Goal: Obtain resource: Obtain resource

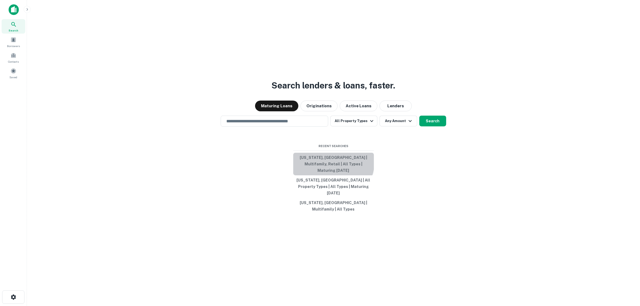
click at [322, 169] on button "[US_STATE], [GEOGRAPHIC_DATA] | Multifamily, Retail | All Types | Maturing [DAT…" at bounding box center [333, 164] width 81 height 23
type input "**********"
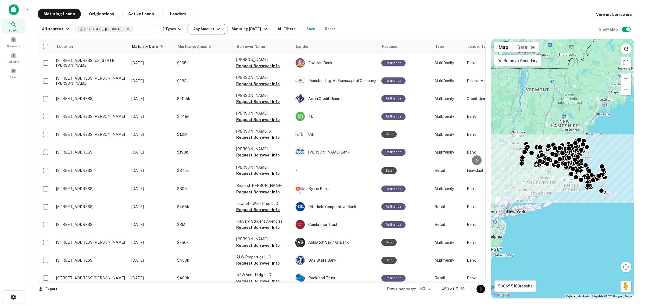
click at [215, 31] on icon "button" at bounding box center [218, 29] width 6 height 6
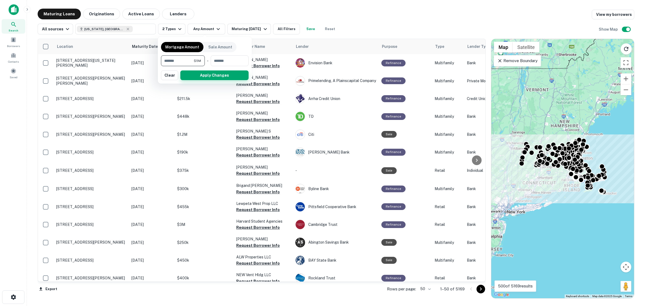
type input "*******"
click at [201, 73] on button "Apply Changes" at bounding box center [214, 75] width 68 height 10
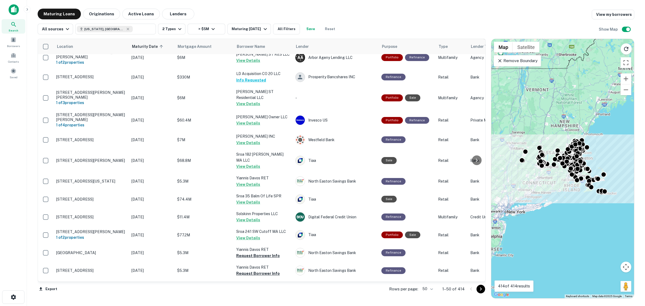
scroll to position [676, 0]
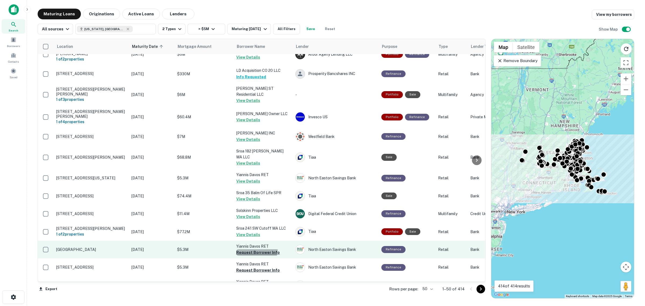
click at [255, 249] on button "Request Borrower Info" at bounding box center [258, 252] width 44 height 6
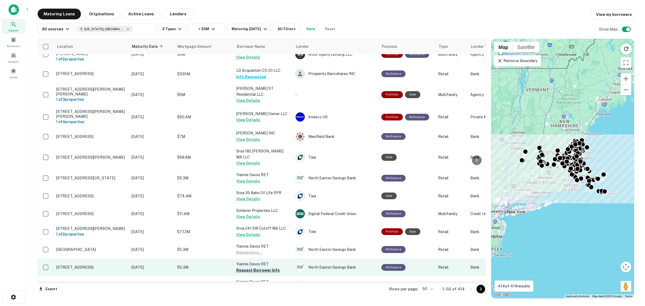
click at [254, 267] on button "Request Borrower Info" at bounding box center [258, 270] width 44 height 6
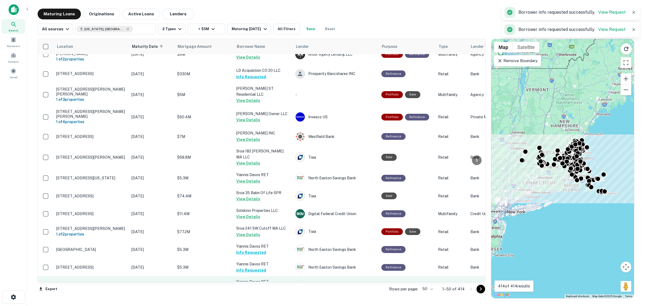
click at [261, 285] on button "Request Borrower Info" at bounding box center [258, 288] width 44 height 6
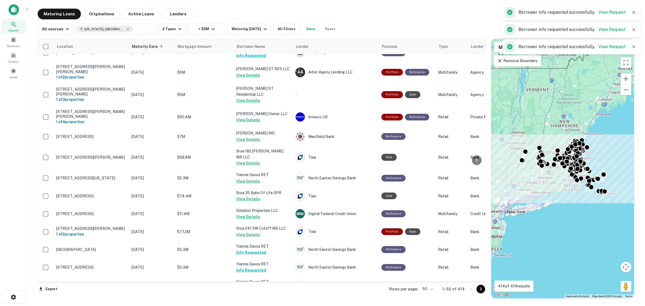
click at [480, 290] on icon "Go to next page" at bounding box center [480, 289] width 6 height 6
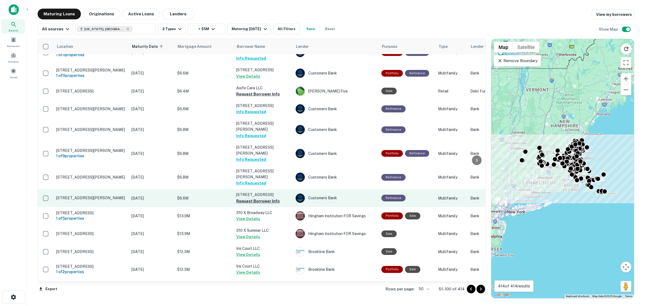
click at [261, 198] on button "Request Borrower Info" at bounding box center [258, 201] width 44 height 6
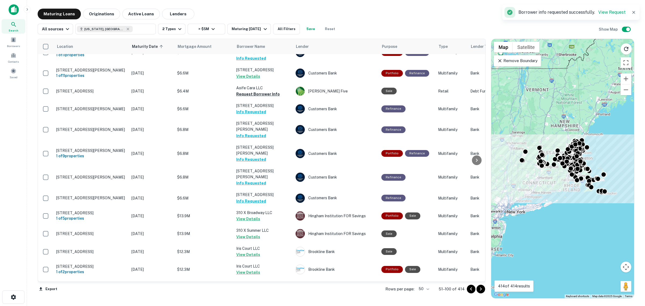
click at [480, 288] on icon "Go to next page" at bounding box center [481, 288] width 2 height 3
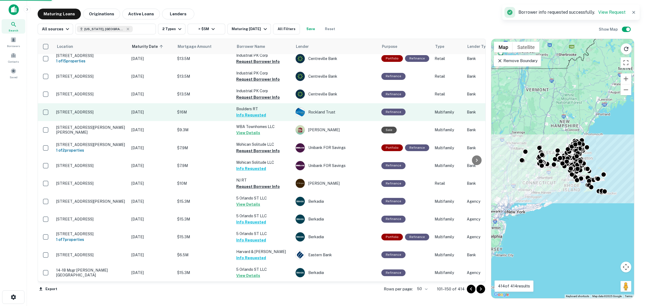
scroll to position [665, 0]
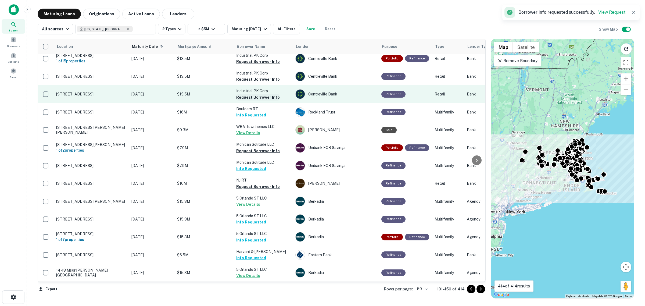
click at [262, 94] on button "Request Borrower Info" at bounding box center [258, 97] width 44 height 6
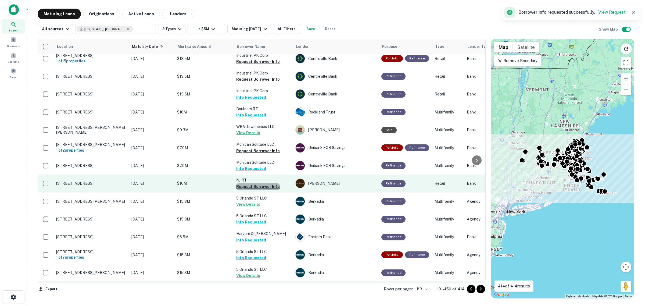
click at [258, 183] on button "Request Borrower Info" at bounding box center [258, 186] width 44 height 6
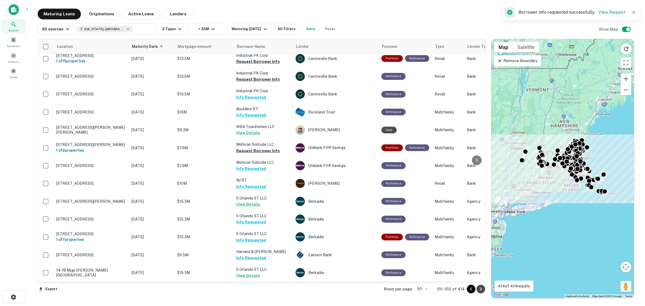
click at [484, 288] on icon "Go to next page" at bounding box center [480, 289] width 6 height 6
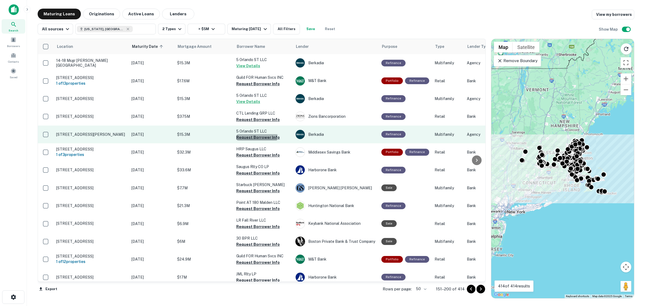
click at [254, 135] on button "Request Borrower Info" at bounding box center [258, 137] width 44 height 6
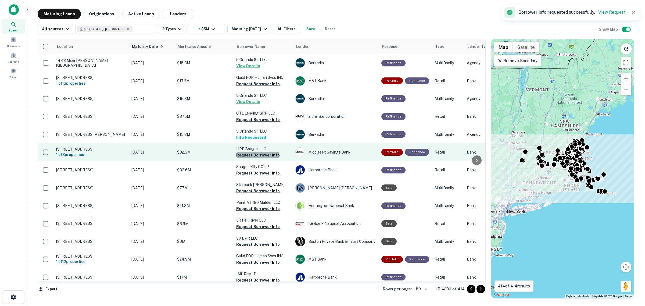
click at [257, 155] on button "Request Borrower Info" at bounding box center [258, 155] width 44 height 6
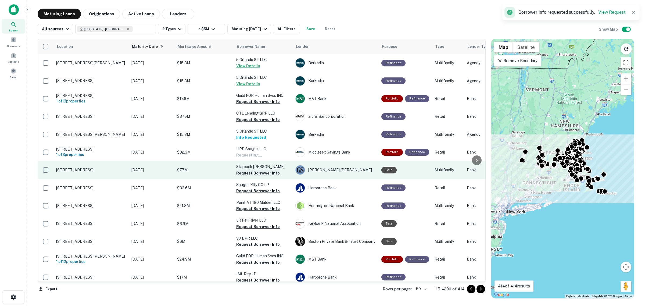
click at [257, 170] on button "Request Borrower Info" at bounding box center [258, 173] width 44 height 6
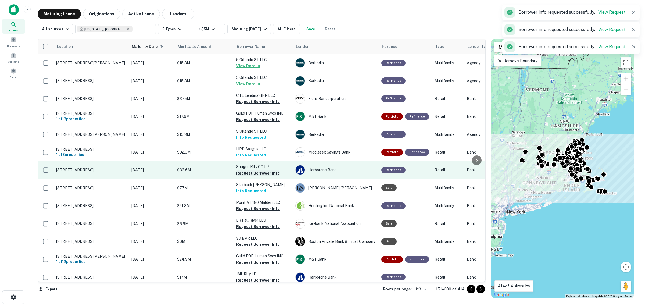
click at [261, 172] on button "Request Borrower Info" at bounding box center [258, 173] width 44 height 6
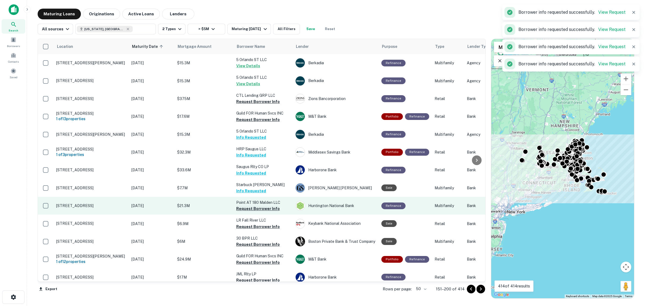
click at [262, 209] on button "Request Borrower Info" at bounding box center [258, 208] width 44 height 6
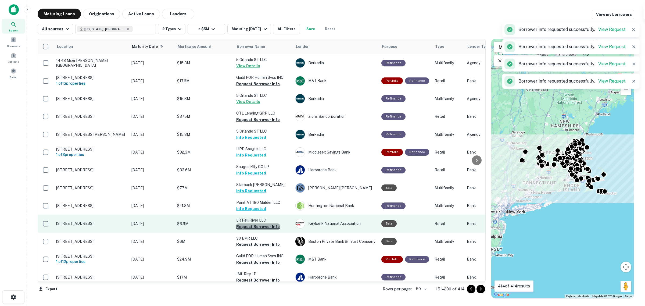
click at [262, 225] on button "Request Borrower Info" at bounding box center [258, 226] width 44 height 6
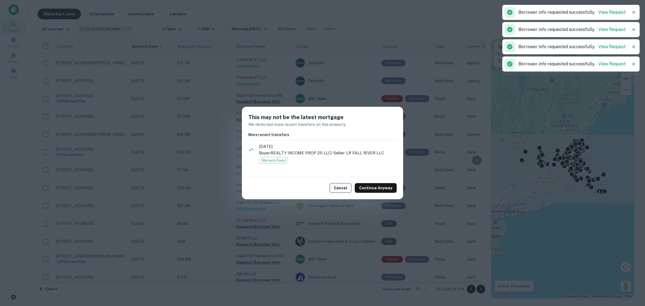
click at [344, 189] on button "Cancel" at bounding box center [340, 188] width 22 height 10
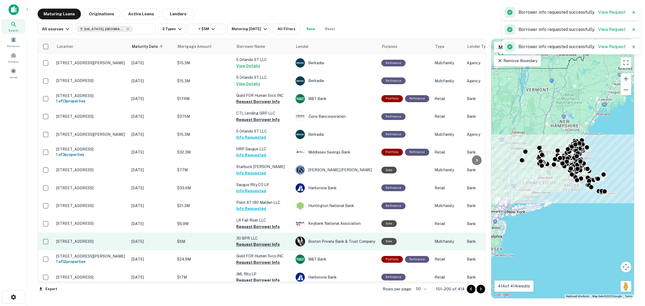
scroll to position [67, 0]
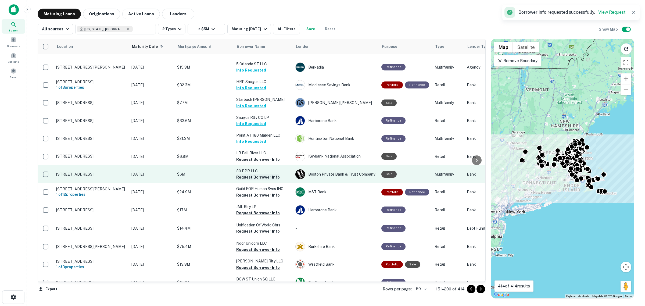
click at [254, 176] on button "Request Borrower Info" at bounding box center [258, 177] width 44 height 6
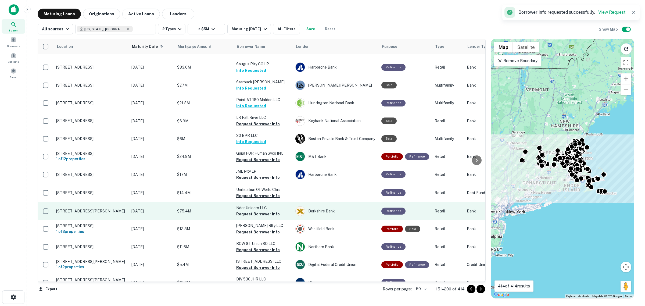
scroll to position [134, 0]
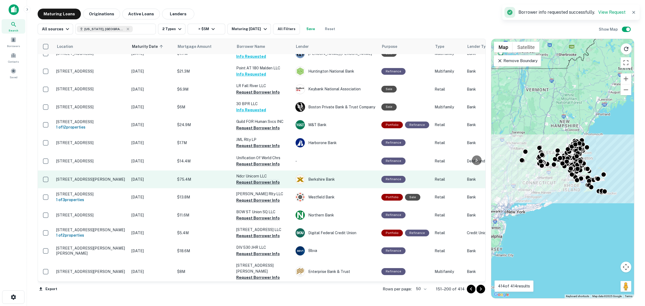
click at [259, 179] on button "Request Borrower Info" at bounding box center [258, 182] width 44 height 6
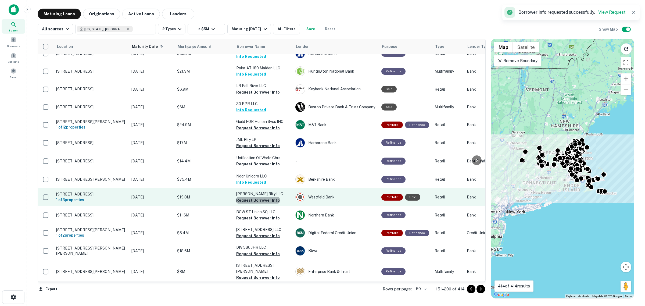
click at [262, 200] on button "Request Borrower Info" at bounding box center [258, 200] width 44 height 6
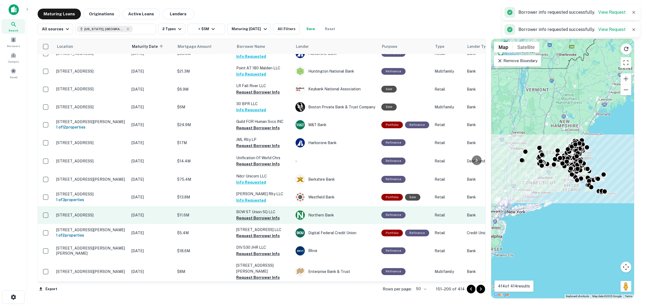
click at [262, 219] on button "Request Borrower Info" at bounding box center [258, 218] width 44 height 6
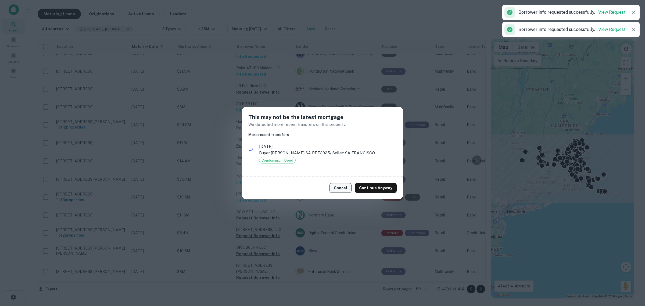
click at [340, 186] on button "Cancel" at bounding box center [340, 188] width 22 height 10
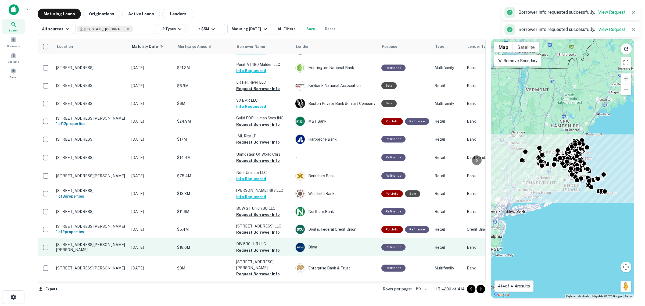
scroll to position [201, 0]
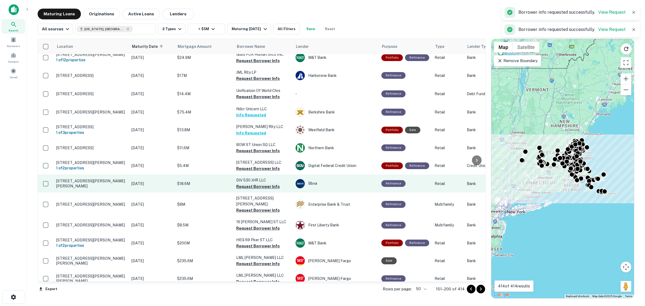
click at [267, 188] on button "Request Borrower Info" at bounding box center [258, 186] width 44 height 6
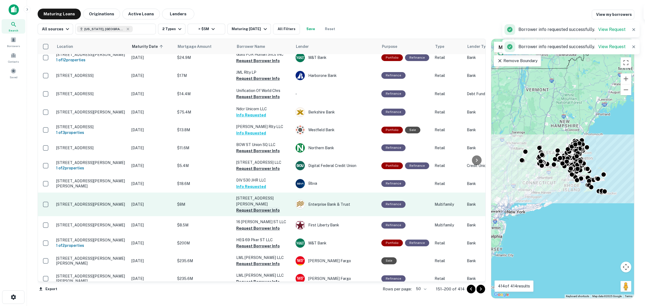
click at [264, 207] on button "Request Borrower Info" at bounding box center [258, 210] width 44 height 6
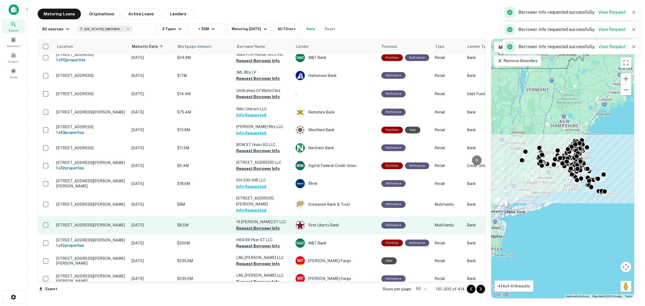
click at [264, 225] on button "Request Borrower Info" at bounding box center [258, 228] width 44 height 6
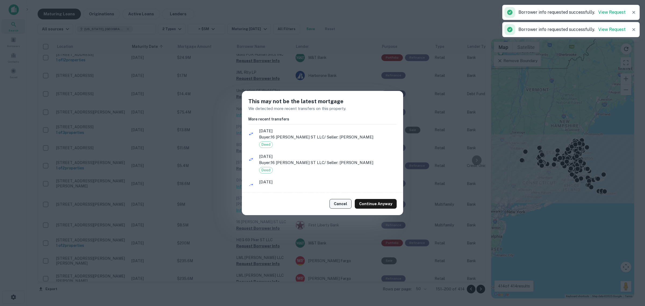
click at [338, 202] on button "Cancel" at bounding box center [340, 204] width 22 height 10
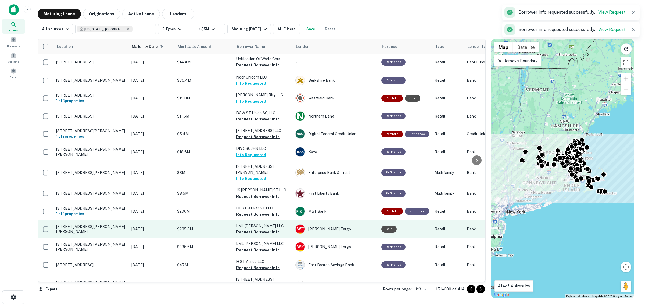
scroll to position [269, 0]
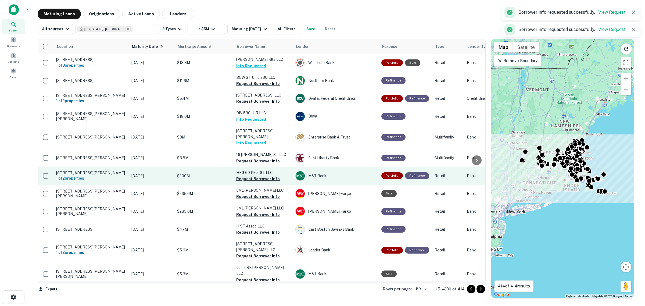
click at [255, 175] on button "Request Borrower Info" at bounding box center [258, 178] width 44 height 6
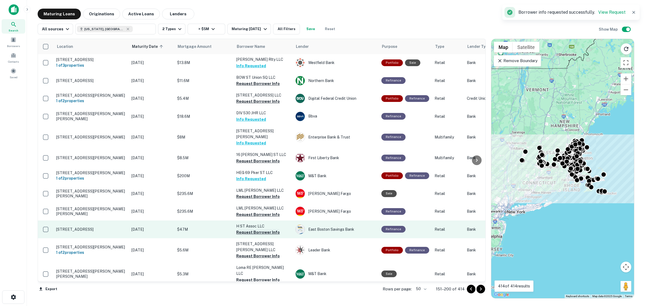
click at [261, 230] on button "Request Borrower Info" at bounding box center [258, 232] width 44 height 6
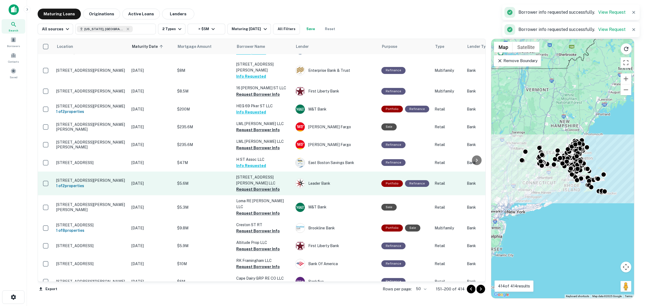
scroll to position [336, 0]
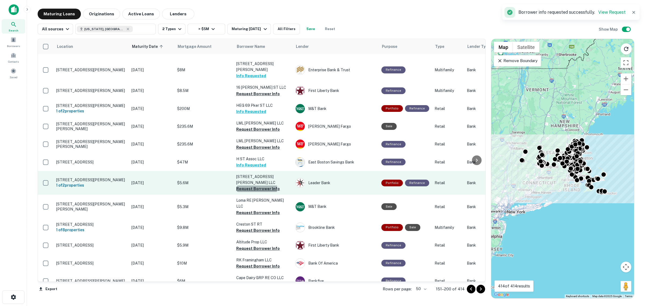
click at [256, 185] on button "Request Borrower Info" at bounding box center [258, 188] width 44 height 6
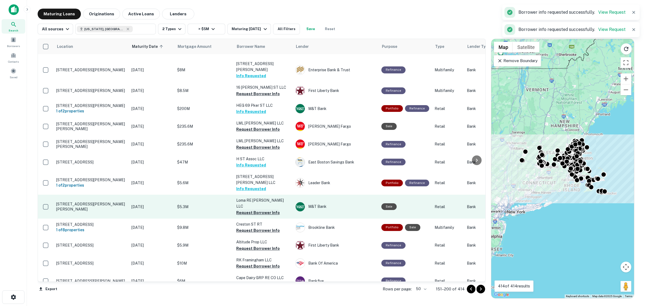
click at [255, 209] on button "Request Borrower Info" at bounding box center [258, 212] width 44 height 6
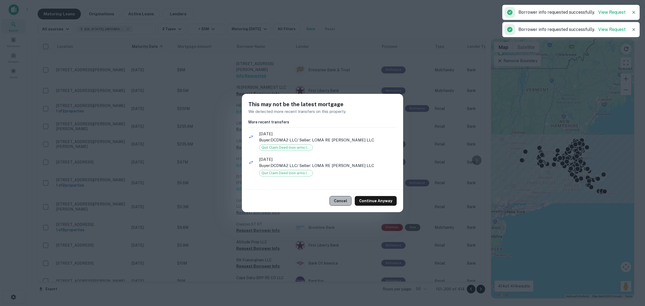
click at [339, 197] on button "Cancel" at bounding box center [340, 201] width 22 height 10
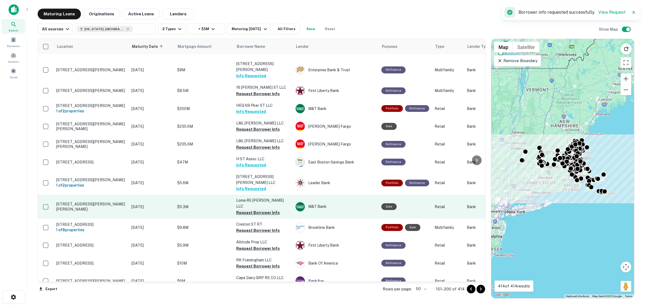
click at [261, 209] on button "Request Borrower Info" at bounding box center [258, 212] width 44 height 6
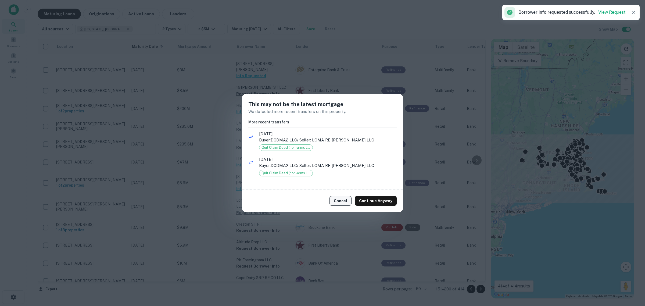
click at [345, 197] on button "Cancel" at bounding box center [340, 201] width 22 height 10
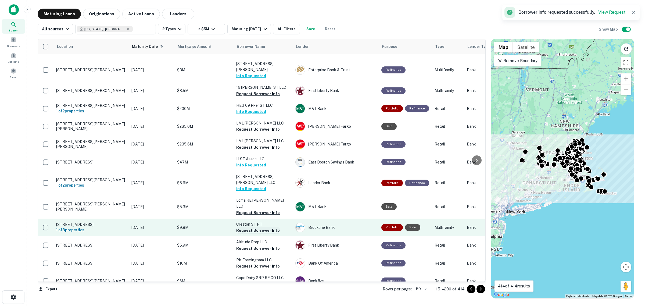
click at [265, 227] on button "Request Borrower Info" at bounding box center [258, 230] width 44 height 6
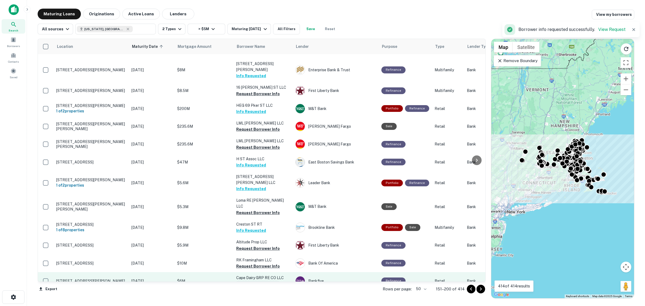
scroll to position [403, 0]
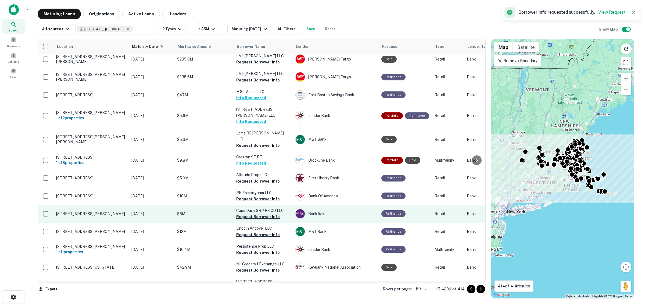
click at [260, 213] on button "Request Borrower Info" at bounding box center [258, 216] width 44 height 6
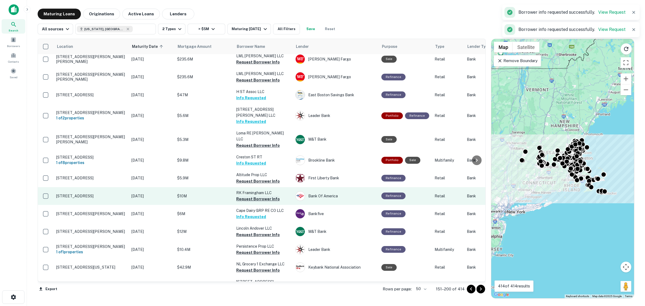
click at [262, 196] on button "Request Borrower Info" at bounding box center [258, 199] width 44 height 6
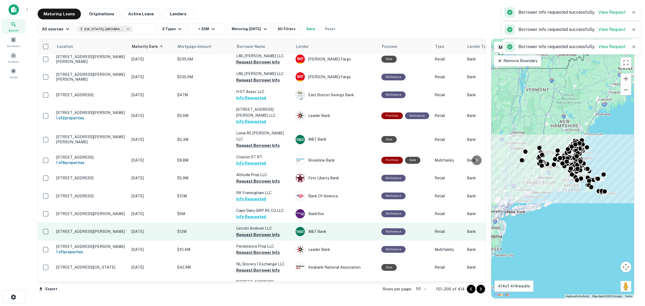
click at [258, 231] on button "Request Borrower Info" at bounding box center [258, 234] width 44 height 6
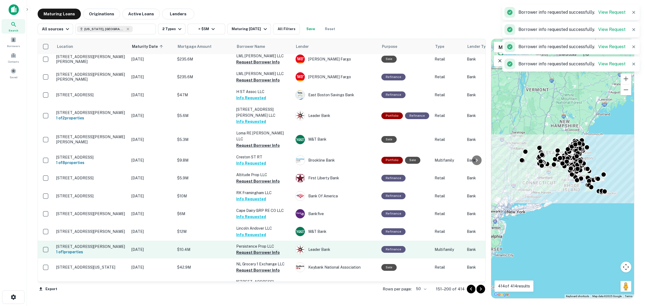
click at [260, 249] on button "Request Borrower Info" at bounding box center [258, 252] width 44 height 6
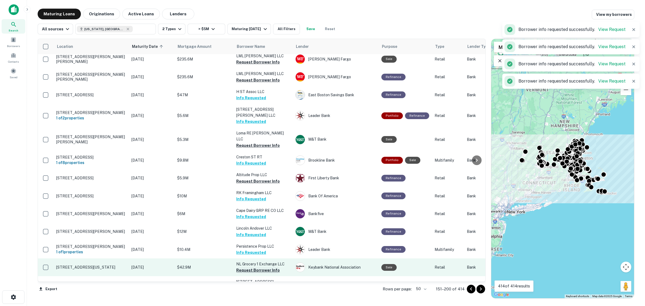
click at [262, 267] on button "Request Borrower Info" at bounding box center [258, 270] width 44 height 6
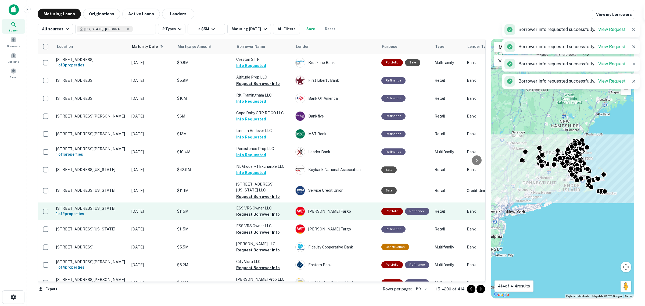
scroll to position [504, 0]
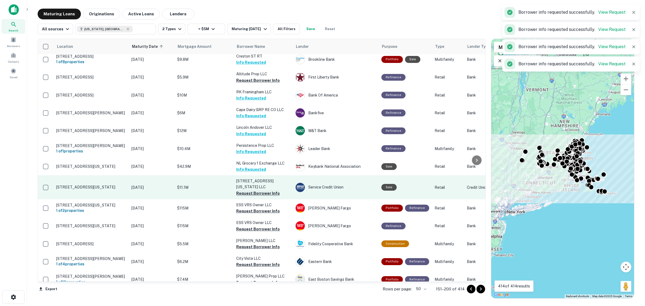
click at [258, 190] on button "Request Borrower Info" at bounding box center [258, 193] width 44 height 6
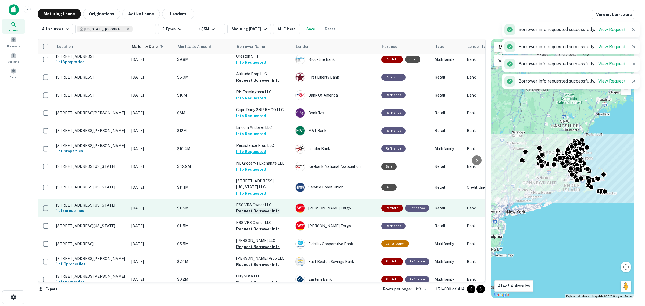
click at [257, 208] on button "Request Borrower Info" at bounding box center [258, 211] width 44 height 6
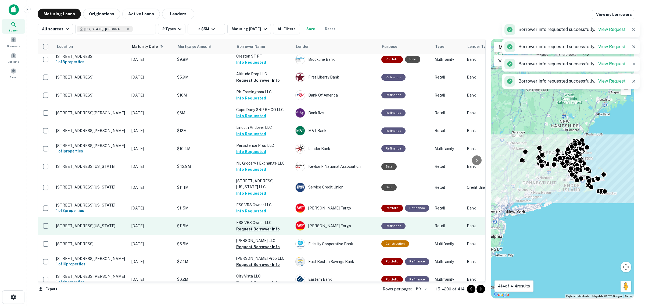
click at [255, 226] on button "Request Borrower Info" at bounding box center [258, 229] width 44 height 6
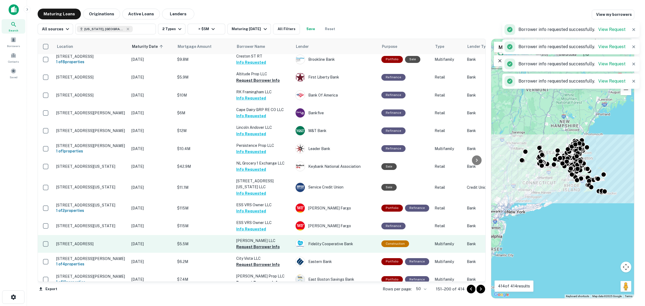
click at [255, 243] on button "Request Borrower Info" at bounding box center [258, 246] width 44 height 6
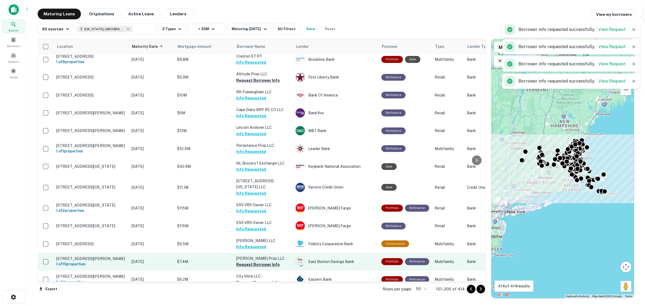
click at [254, 261] on button "Request Borrower Info" at bounding box center [258, 264] width 44 height 6
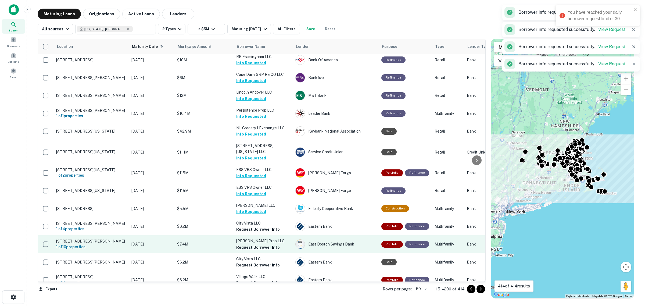
scroll to position [571, 0]
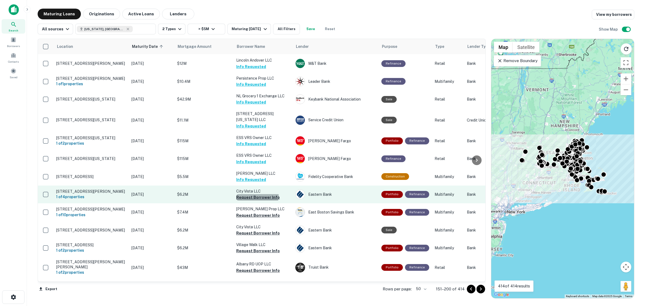
click at [257, 194] on button "Request Borrower Info" at bounding box center [258, 197] width 44 height 6
